Goal: Check status: Check status

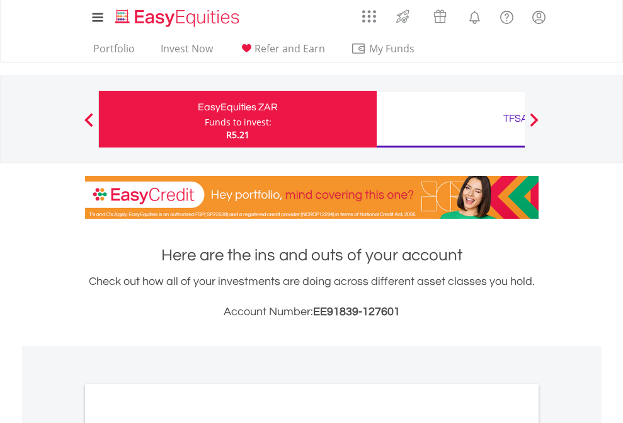
click at [205, 119] on div "Funds to invest:" at bounding box center [238, 122] width 67 height 13
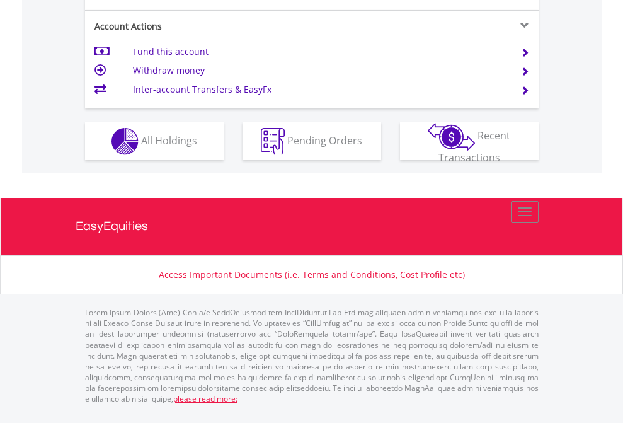
scroll to position [1182, 0]
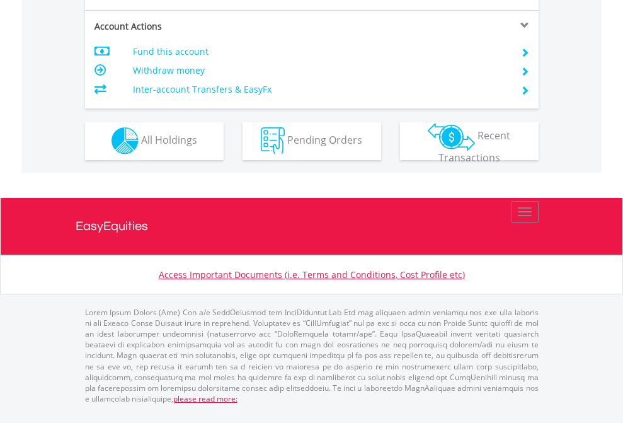
scroll to position [1178, 0]
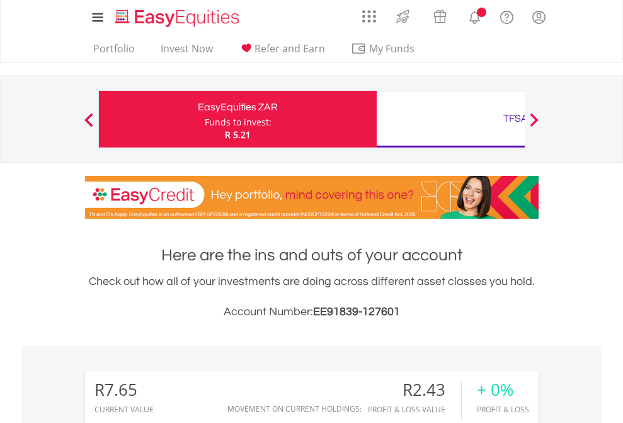
scroll to position [121, 198]
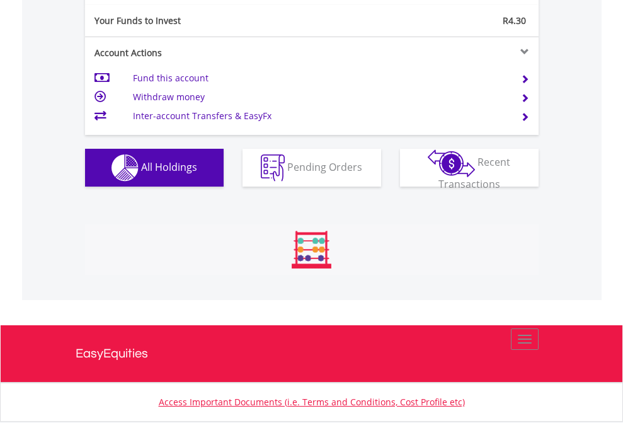
scroll to position [1252, 0]
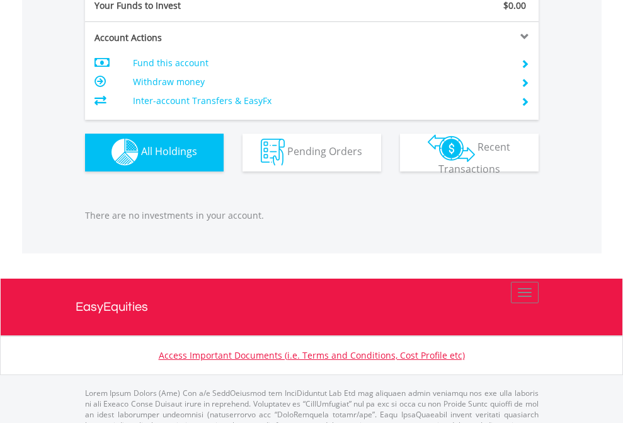
scroll to position [1247, 0]
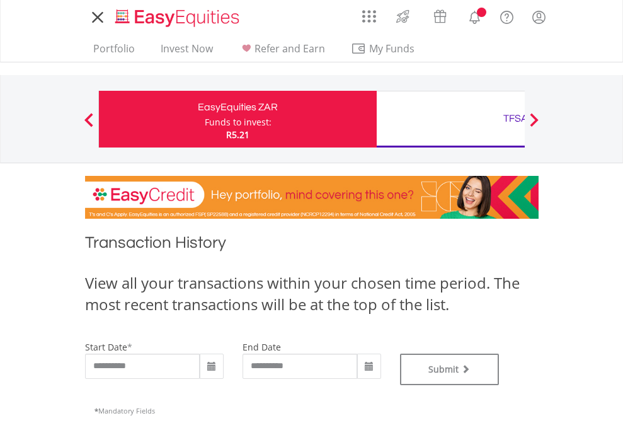
type input "**********"
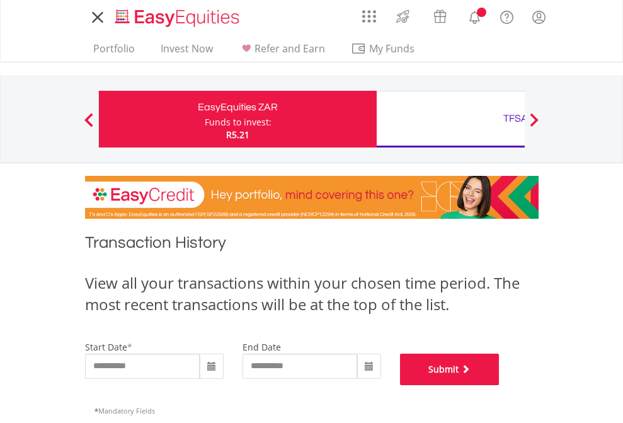
click at [499, 385] on button "Submit" at bounding box center [450, 368] width 100 height 31
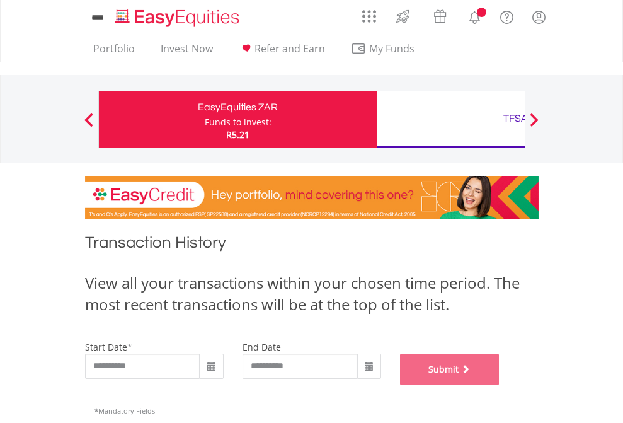
scroll to position [511, 0]
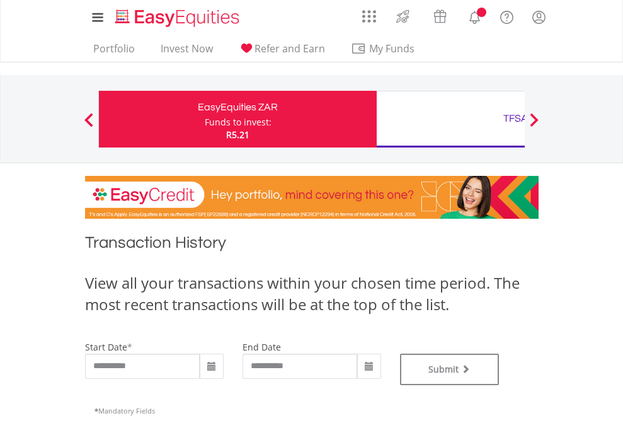
click at [450, 119] on div "TFSA" at bounding box center [515, 119] width 263 height 18
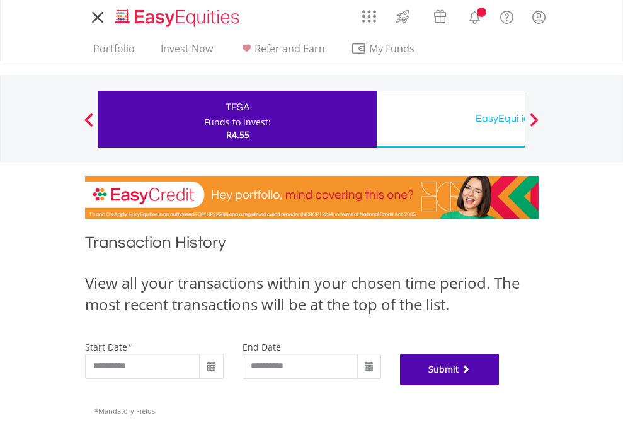
click at [499, 385] on button "Submit" at bounding box center [450, 368] width 100 height 31
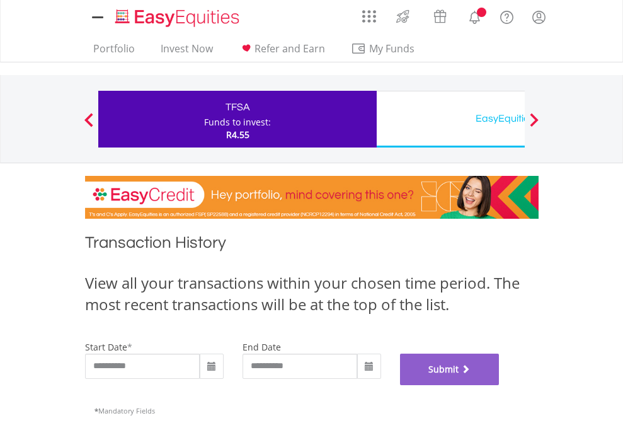
scroll to position [511, 0]
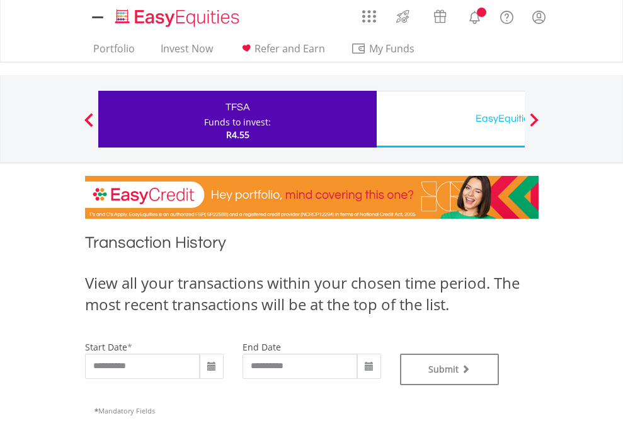
click at [450, 119] on div "EasyEquities USD" at bounding box center [515, 119] width 263 height 18
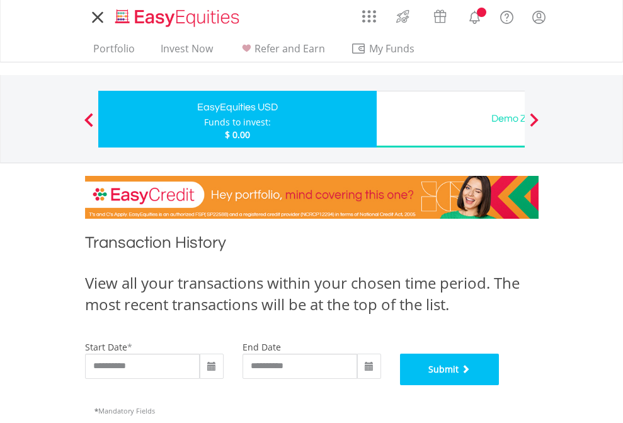
click at [499, 385] on button "Submit" at bounding box center [450, 368] width 100 height 31
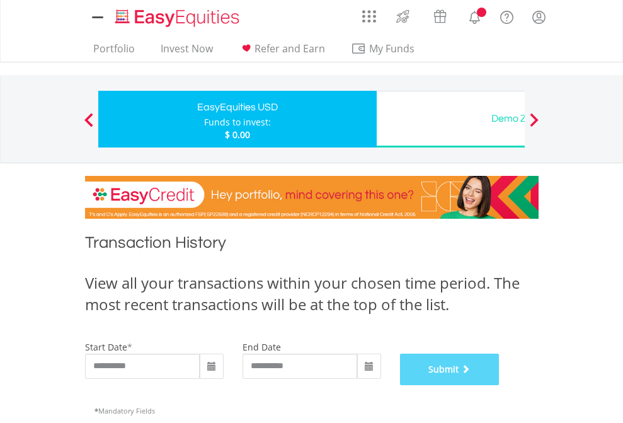
scroll to position [511, 0]
